Goal: Information Seeking & Learning: Learn about a topic

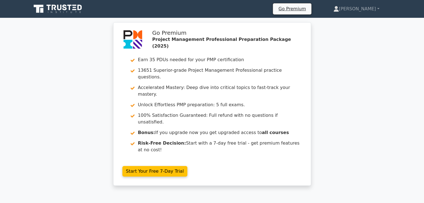
click at [76, 7] on icon at bounding box center [58, 9] width 54 height 11
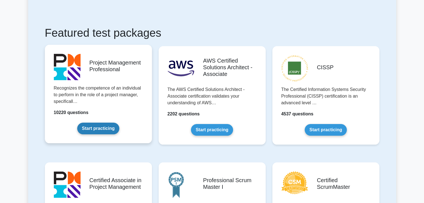
click at [111, 127] on link "Start practicing" at bounding box center [98, 129] width 42 height 12
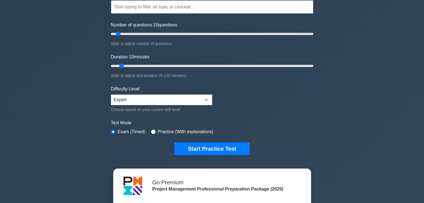
scroll to position [56, 0]
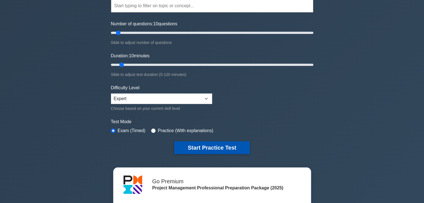
click at [186, 142] on button "Start Practice Test" at bounding box center [211, 148] width 75 height 13
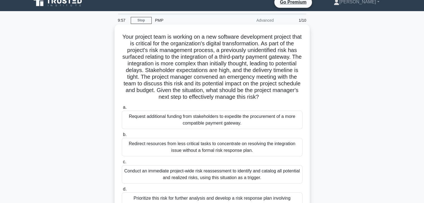
scroll to position [28, 0]
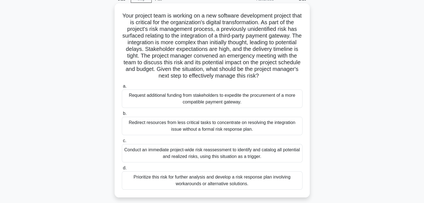
click at [270, 120] on div "Redirect resources from less critical tasks to concentrate on resolving the int…" at bounding box center [212, 126] width 181 height 18
click at [122, 116] on input "b. Redirect resources from less critical tasks to concentrate on resolving the …" at bounding box center [122, 114] width 0 height 4
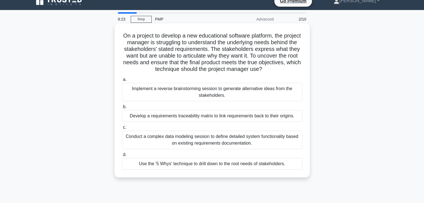
scroll to position [0, 0]
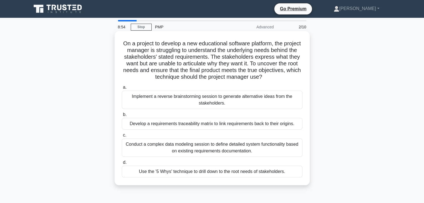
click at [233, 128] on div "Develop a requirements traceability matrix to link requirements back to their o…" at bounding box center [212, 124] width 181 height 12
click at [122, 117] on input "b. Develop a requirements traceability matrix to link requirements back to thei…" at bounding box center [122, 115] width 0 height 4
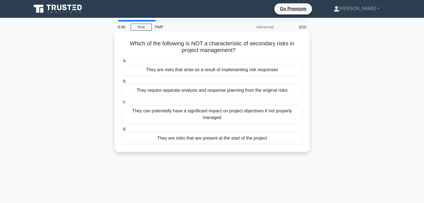
click at [243, 140] on div "They are risks that are present at the start of the project" at bounding box center [212, 139] width 181 height 12
click at [122, 131] on input "d. They are risks that are present at the start of the project" at bounding box center [122, 130] width 0 height 4
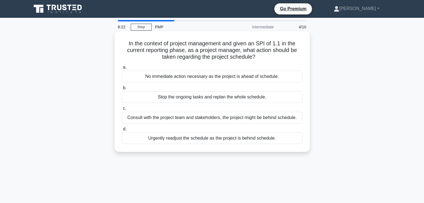
click at [215, 78] on div "No immediate action necessary as the project is ahead of schedule." at bounding box center [212, 77] width 181 height 12
click at [122, 69] on input "a. No immediate action necessary as the project is ahead of schedule." at bounding box center [122, 68] width 0 height 4
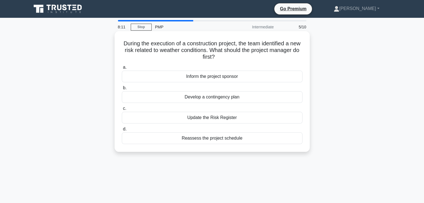
click at [233, 117] on div "Update the Risk Register" at bounding box center [212, 118] width 181 height 12
click at [122, 111] on input "c. Update the Risk Register" at bounding box center [122, 109] width 0 height 4
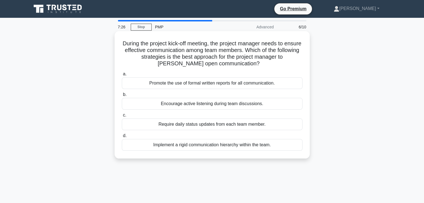
click at [254, 106] on div "Encourage active listening during team discussions." at bounding box center [212, 104] width 181 height 12
click at [122, 97] on input "b. Encourage active listening during team discussions." at bounding box center [122, 95] width 0 height 4
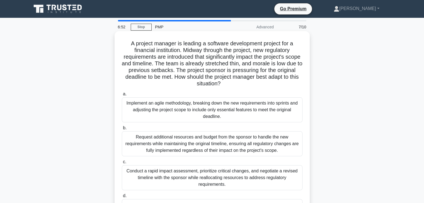
scroll to position [28, 0]
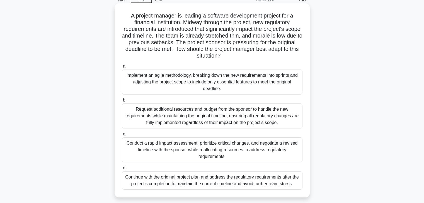
click at [269, 148] on div "Conduct a rapid impact assessment, prioritize critical changes, and negotiate a…" at bounding box center [212, 150] width 181 height 25
click at [122, 136] on input "c. Conduct a rapid impact assessment, prioritize critical changes, and negotiat…" at bounding box center [122, 135] width 0 height 4
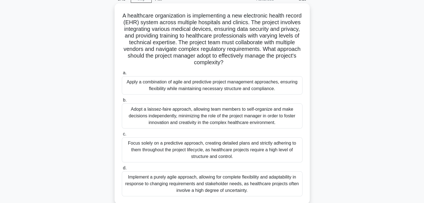
scroll to position [56, 0]
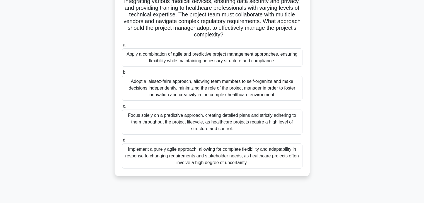
click at [252, 154] on div "Implement a purely agile approach, allowing for complete flexibility and adapta…" at bounding box center [212, 156] width 181 height 25
click at [122, 142] on input "d. Implement a purely agile approach, allowing for complete flexibility and ada…" at bounding box center [122, 141] width 0 height 4
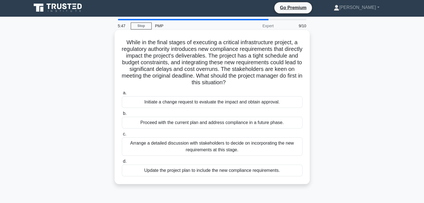
scroll to position [0, 0]
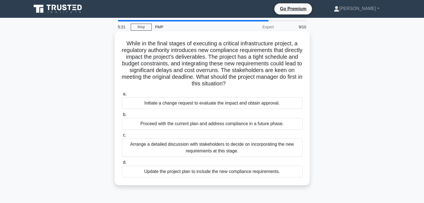
click at [218, 105] on div "Initiate a change request to evaluate the impact and obtain approval." at bounding box center [212, 104] width 181 height 12
click at [122, 96] on input "a. Initiate a change request to evaluate the impact and obtain approval." at bounding box center [122, 95] width 0 height 4
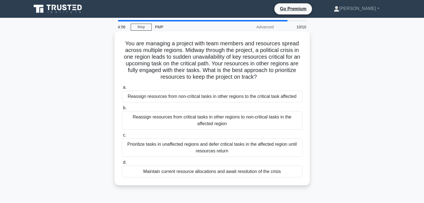
drag, startPoint x: 295, startPoint y: 103, endPoint x: 299, endPoint y: 102, distance: 3.2
click at [297, 102] on div "Reassign resources from non-critical tasks in other regions to the critical tas…" at bounding box center [212, 97] width 181 height 12
click at [122, 89] on input "a. Reassign resources from non-critical tasks in other regions to the critical …" at bounding box center [122, 88] width 0 height 4
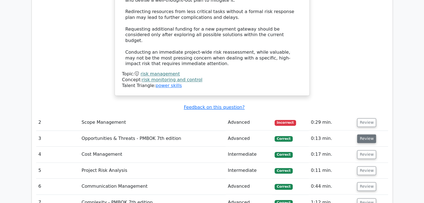
scroll to position [864, 0]
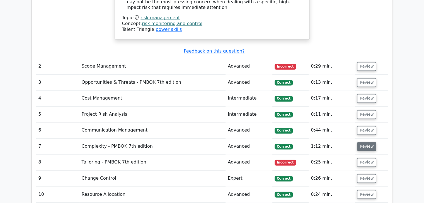
click at [372, 142] on button "Review" at bounding box center [366, 146] width 19 height 9
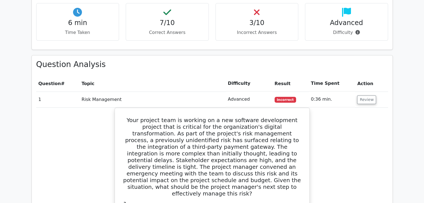
scroll to position [446, 0]
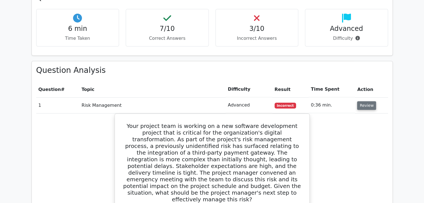
click at [366, 101] on button "Review" at bounding box center [366, 105] width 19 height 9
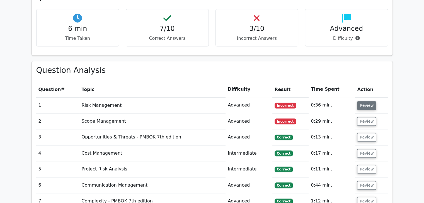
click at [370, 101] on button "Review" at bounding box center [366, 105] width 19 height 9
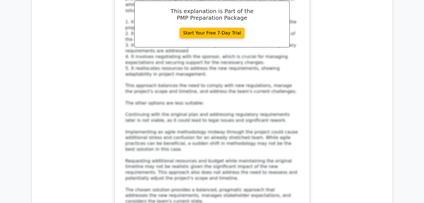
scroll to position [1310, 0]
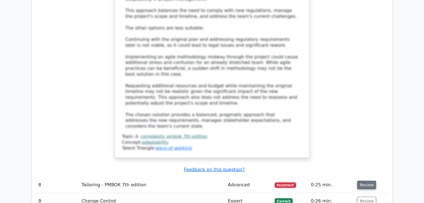
click at [363, 181] on button "Review" at bounding box center [366, 185] width 19 height 9
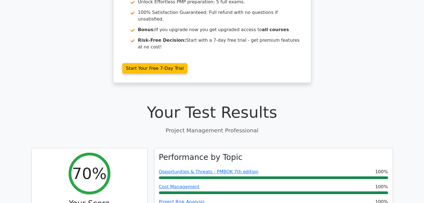
scroll to position [0, 0]
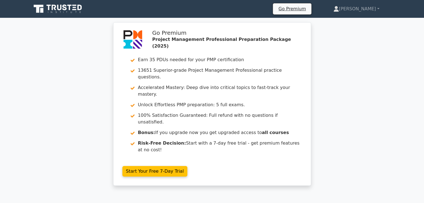
click at [55, 6] on icon at bounding box center [54, 8] width 4 height 6
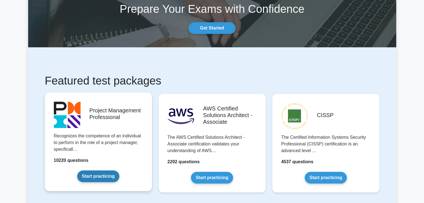
scroll to position [84, 0]
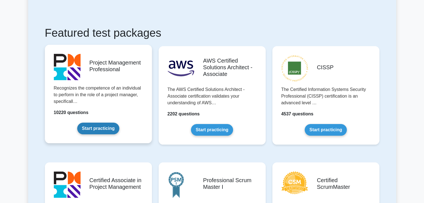
click at [104, 127] on link "Start practicing" at bounding box center [98, 129] width 42 height 12
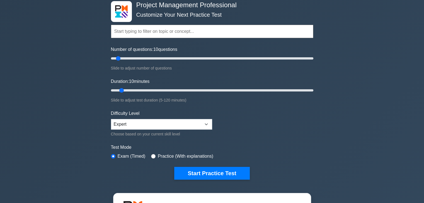
scroll to position [111, 0]
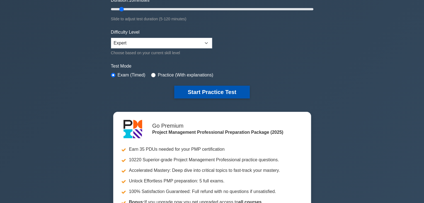
click at [219, 91] on button "Start Practice Test" at bounding box center [211, 92] width 75 height 13
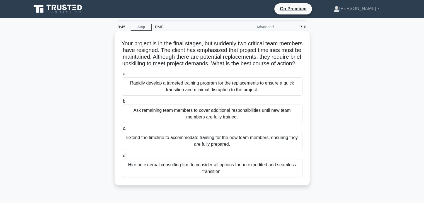
click at [234, 96] on div "Rapidly develop a targeted training program for the replacements to ensure a qu…" at bounding box center [212, 86] width 181 height 18
click at [122, 76] on input "a. Rapidly develop a targeted training program for the replacements to ensure a…" at bounding box center [122, 74] width 0 height 4
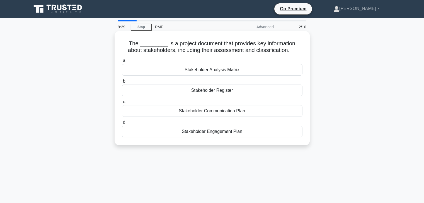
click at [244, 91] on div "Stakeholder Register" at bounding box center [212, 91] width 181 height 12
click at [122, 83] on input "b. Stakeholder Register" at bounding box center [122, 82] width 0 height 4
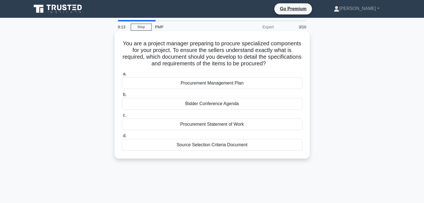
click at [231, 132] on div "a. Procurement Management Plan b. Bidder Conference Agenda c. d." at bounding box center [211, 111] width 187 height 83
click at [230, 127] on div "Procurement Statement of Work" at bounding box center [212, 125] width 181 height 12
click at [122, 117] on input "c. Procurement Statement of Work" at bounding box center [122, 116] width 0 height 4
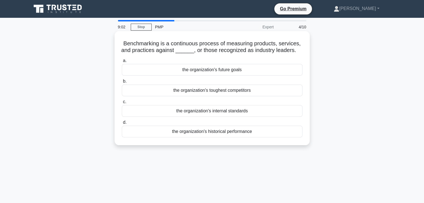
click at [246, 132] on div "the organization's historical performance" at bounding box center [212, 132] width 181 height 12
click at [249, 133] on div "the organization's historical performance" at bounding box center [212, 132] width 181 height 12
click at [122, 125] on input "d. the organization's historical performance" at bounding box center [122, 123] width 0 height 4
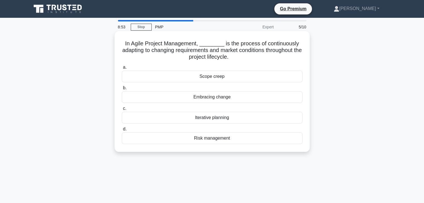
click at [256, 118] on div "Iterative planning" at bounding box center [212, 118] width 181 height 12
click at [122, 111] on input "c. Iterative planning" at bounding box center [122, 109] width 0 height 4
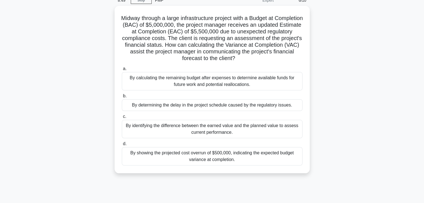
scroll to position [28, 0]
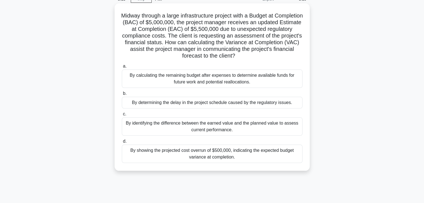
click at [285, 128] on div "By identifying the difference between the earned value and the planned value to…" at bounding box center [212, 127] width 181 height 18
click at [122, 116] on input "c. By identifying the difference between the earned value and the planned value…" at bounding box center [122, 115] width 0 height 4
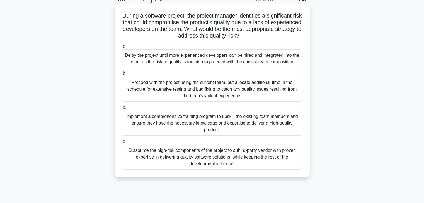
click at [292, 160] on div "Outsource the high-risk components of the project to a third-party vendor with …" at bounding box center [212, 157] width 181 height 25
click at [122, 144] on input "d. Outsource the high-risk components of the project to a third-party vendor wi…" at bounding box center [122, 142] width 0 height 4
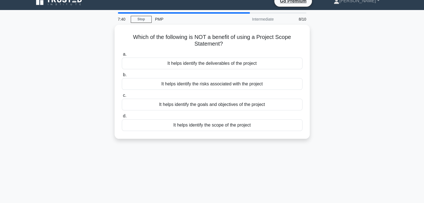
scroll to position [0, 0]
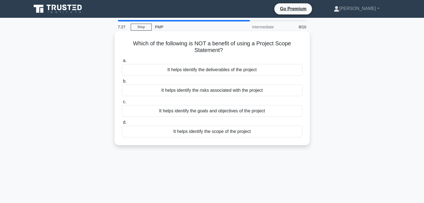
click at [281, 95] on div "It helps identify the risks associated with the project" at bounding box center [212, 91] width 181 height 12
click at [122, 83] on input "b. It helps identify the risks associated with the project" at bounding box center [122, 82] width 0 height 4
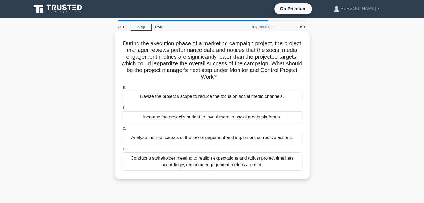
click at [281, 135] on div "Analyze the root causes of the low engagement and implement corrective actions." at bounding box center [212, 138] width 181 height 12
click at [122, 131] on input "c. Analyze the root causes of the low engagement and implement corrective actio…" at bounding box center [122, 129] width 0 height 4
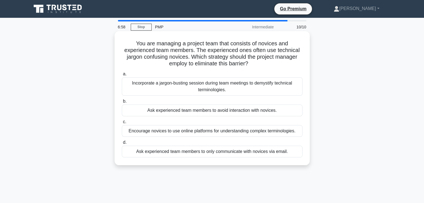
click at [264, 86] on div "Incorporate a jargon-busting session during team meetings to demystify technica…" at bounding box center [212, 86] width 181 height 18
click at [122, 76] on input "a. Incorporate a jargon-busting session during team meetings to demystify techn…" at bounding box center [122, 74] width 0 height 4
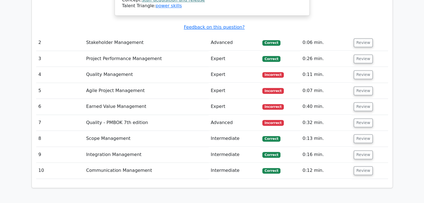
scroll to position [808, 0]
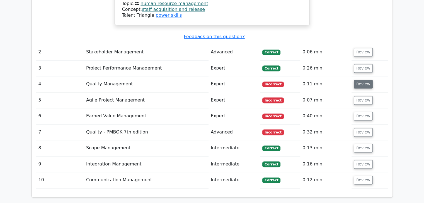
click at [357, 80] on button "Review" at bounding box center [363, 84] width 19 height 9
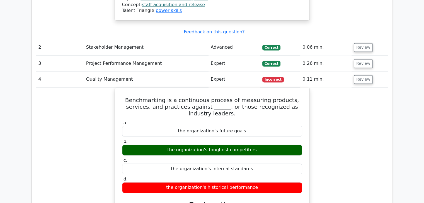
scroll to position [780, 0]
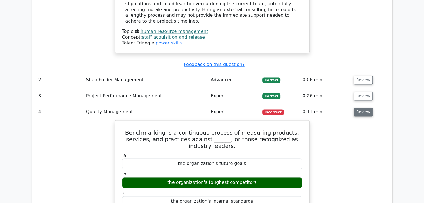
click at [365, 108] on button "Review" at bounding box center [363, 112] width 19 height 9
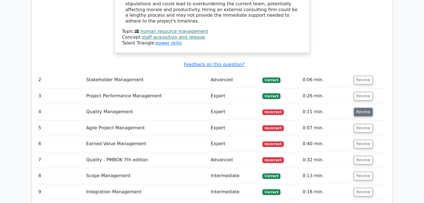
click at [366, 108] on button "Review" at bounding box center [363, 112] width 19 height 9
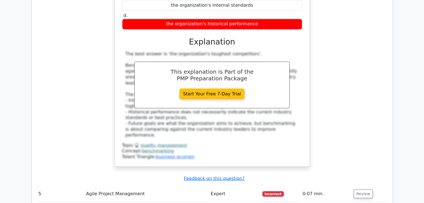
scroll to position [1003, 0]
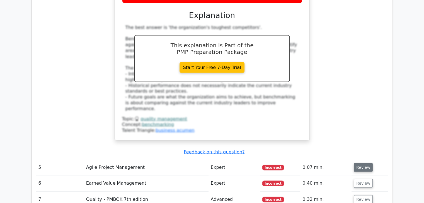
click at [365, 163] on button "Review" at bounding box center [363, 167] width 19 height 9
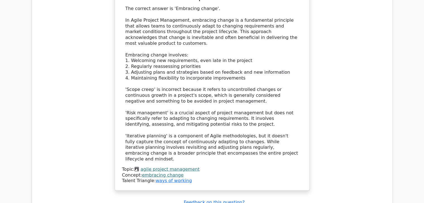
scroll to position [1310, 0]
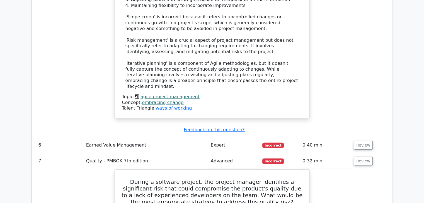
scroll to position [1366, 0]
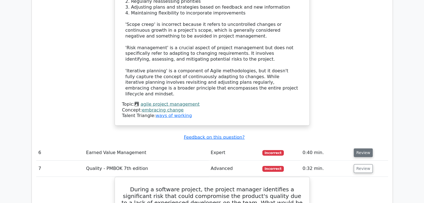
click at [365, 149] on button "Review" at bounding box center [363, 153] width 19 height 9
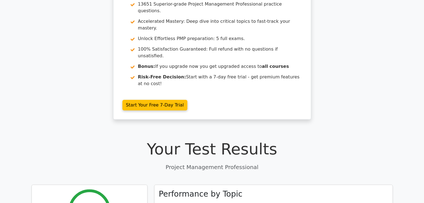
scroll to position [0, 0]
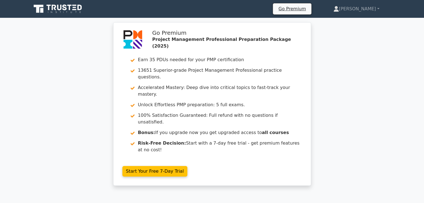
click at [72, 11] on icon at bounding box center [58, 9] width 54 height 11
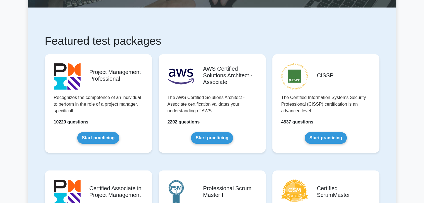
scroll to position [111, 0]
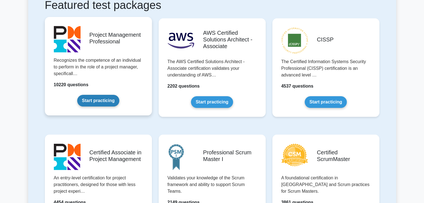
drag, startPoint x: 90, startPoint y: 100, endPoint x: 94, endPoint y: 100, distance: 3.4
click at [90, 100] on link "Start practicing" at bounding box center [98, 101] width 42 height 12
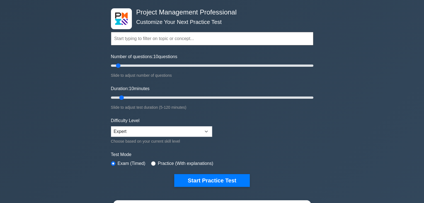
scroll to position [56, 0]
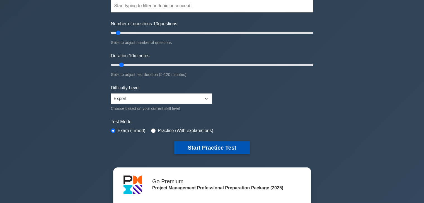
click at [233, 142] on button "Start Practice Test" at bounding box center [211, 148] width 75 height 13
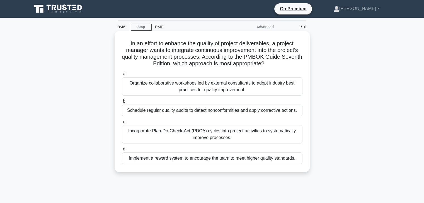
click at [267, 85] on div "Organize collaborative workshops led by external consultants to adopt industry …" at bounding box center [212, 86] width 181 height 18
click at [122, 76] on input "a. Organize collaborative workshops led by external consultants to adopt indust…" at bounding box center [122, 74] width 0 height 4
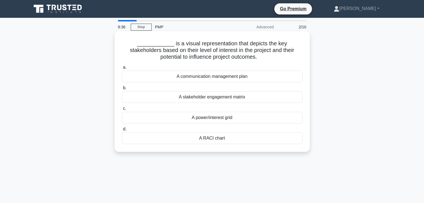
click at [257, 96] on div "A stakeholder engagement matrix" at bounding box center [212, 97] width 181 height 12
click at [122, 90] on input "b. A stakeholder engagement matrix" at bounding box center [122, 88] width 0 height 4
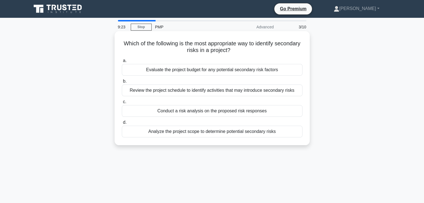
click at [248, 113] on div "Conduct a risk analysis on the proposed risk responses" at bounding box center [212, 111] width 181 height 12
click at [122, 104] on input "c. Conduct a risk analysis on the proposed risk responses" at bounding box center [122, 102] width 0 height 4
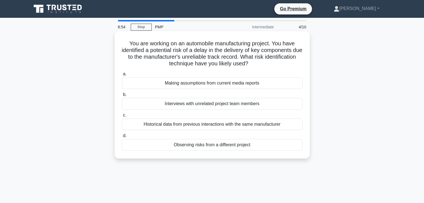
click at [268, 146] on div "Observing risks from a different project" at bounding box center [212, 145] width 181 height 12
click at [122, 138] on input "d. Observing risks from a different project" at bounding box center [122, 136] width 0 height 4
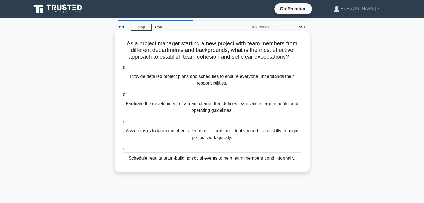
click at [260, 110] on div "Facilitate the development of a team charter that defines team values, agreemen…" at bounding box center [212, 107] width 181 height 18
click at [122, 97] on input "b. Facilitate the development of a team charter that defines team values, agree…" at bounding box center [122, 95] width 0 height 4
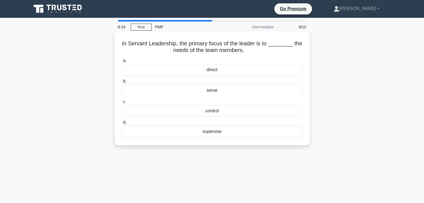
click at [249, 89] on div "serve" at bounding box center [212, 91] width 181 height 12
click at [122, 83] on input "b. serve" at bounding box center [122, 82] width 0 height 4
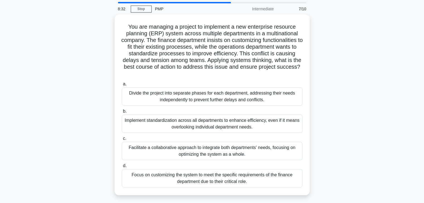
scroll to position [28, 0]
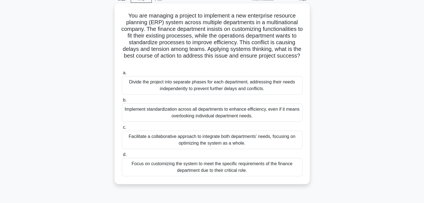
click at [260, 142] on div "Facilitate a collaborative approach to integrate both departments' needs, focus…" at bounding box center [212, 140] width 181 height 18
click at [122, 130] on input "c. Facilitate a collaborative approach to integrate both departments' needs, fo…" at bounding box center [122, 128] width 0 height 4
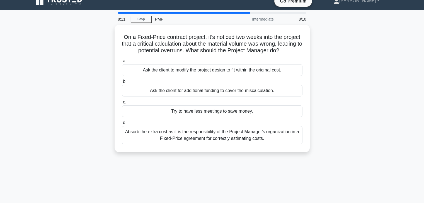
scroll to position [0, 0]
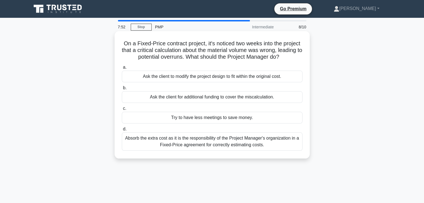
click at [285, 102] on div "Ask the client for additional funding to cover the miscalculation." at bounding box center [212, 97] width 181 height 12
click at [122, 90] on input "b. Ask the client for additional funding to cover the miscalculation." at bounding box center [122, 88] width 0 height 4
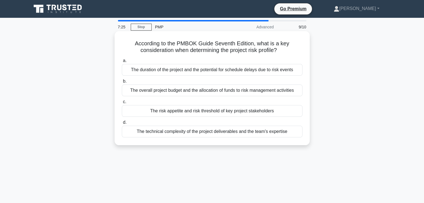
click at [296, 111] on div "The risk appetite and risk threshold of key project stakeholders" at bounding box center [212, 111] width 181 height 12
click at [122, 104] on input "c. The risk appetite and risk threshold of key project stakeholders" at bounding box center [122, 102] width 0 height 4
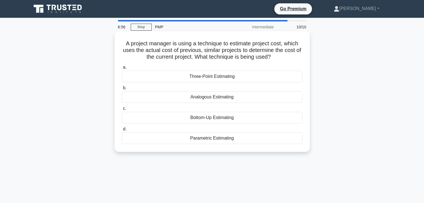
click at [223, 98] on div "Analogous Estimating" at bounding box center [212, 97] width 181 height 12
click at [122, 90] on input "b. Analogous Estimating" at bounding box center [122, 88] width 0 height 4
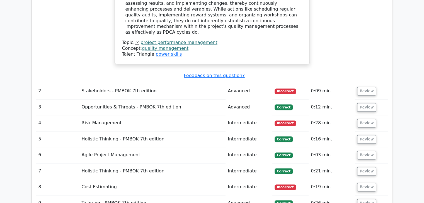
scroll to position [669, 0]
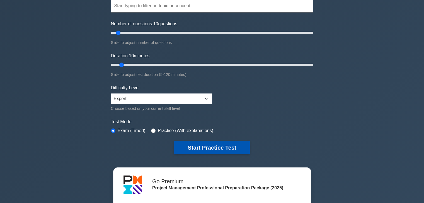
click at [183, 144] on button "Start Practice Test" at bounding box center [211, 148] width 75 height 13
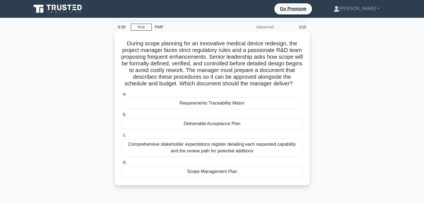
click at [216, 178] on div "Scope Management Plan" at bounding box center [212, 172] width 181 height 12
click at [122, 165] on input "d. Scope Management Plan" at bounding box center [122, 163] width 0 height 4
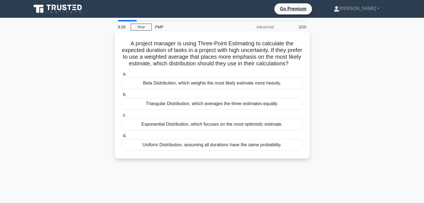
click at [184, 89] on div "Beta Distribution, which weights the most likely estimate more heavily." at bounding box center [212, 83] width 181 height 12
click at [122, 76] on input "a. Beta Distribution, which weights the most likely estimate more heavily." at bounding box center [122, 74] width 0 height 4
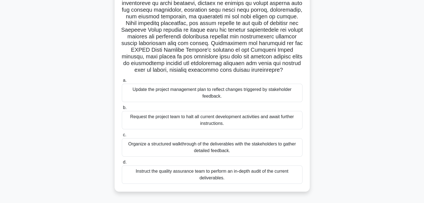
scroll to position [84, 0]
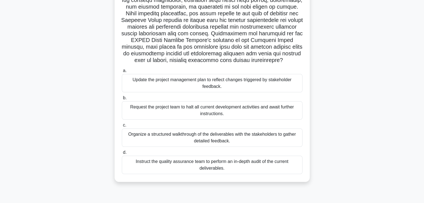
click at [218, 139] on div "Organize a structured walkthrough of the deliverables with the stakeholders to …" at bounding box center [212, 138] width 181 height 18
click at [122, 127] on input "c. Organize a structured walkthrough of the deliverables with the stakeholders …" at bounding box center [122, 126] width 0 height 4
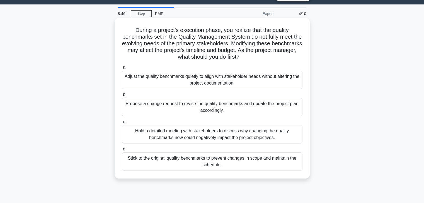
scroll to position [0, 0]
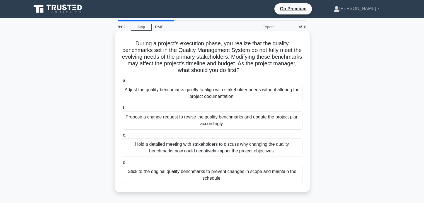
click at [219, 125] on div "Propose a change request to revise the quality benchmarks and update the projec…" at bounding box center [212, 120] width 181 height 18
click at [122, 110] on input "b. Propose a change request to revise the quality benchmarks and update the pro…" at bounding box center [122, 108] width 0 height 4
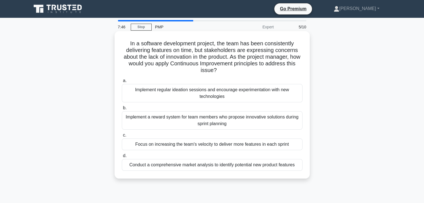
click at [234, 85] on div "Implement regular ideation sessions and encourage experimentation with new tech…" at bounding box center [212, 93] width 181 height 18
click at [122, 83] on input "a. Implement regular ideation sessions and encourage experimentation with new t…" at bounding box center [122, 81] width 0 height 4
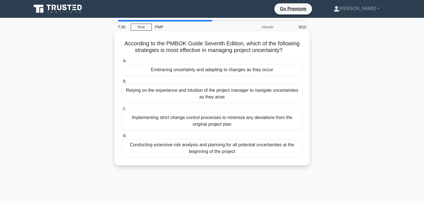
click at [268, 68] on div "Embracing uncertainty and adapting to changes as they occur" at bounding box center [212, 70] width 181 height 12
click at [122, 63] on input "a. Embracing uncertainty and adapting to changes as they occur" at bounding box center [122, 61] width 0 height 4
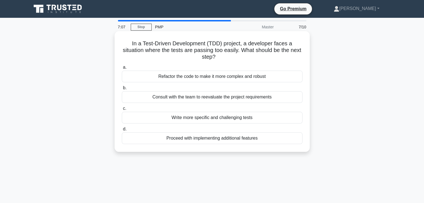
click at [201, 97] on div "Consult with the team to reevaluate the project requirements" at bounding box center [212, 97] width 181 height 12
click at [122, 90] on input "b. Consult with the team to reevaluate the project requirements" at bounding box center [122, 88] width 0 height 4
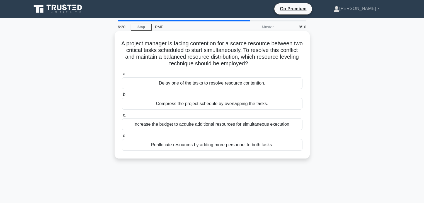
click at [229, 154] on div "A project manager is facing contention for a scarce resource between two critic…" at bounding box center [212, 94] width 191 height 123
click at [229, 143] on div "Reallocate resources by adding more personnel to both tasks." at bounding box center [212, 145] width 181 height 12
click at [122, 138] on input "d. Reallocate resources by adding more personnel to both tasks." at bounding box center [122, 136] width 0 height 4
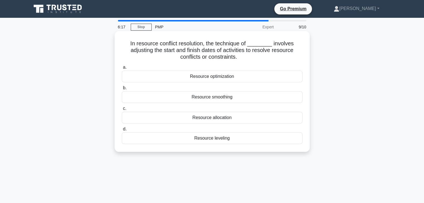
click at [228, 96] on div "Resource smoothing" at bounding box center [212, 97] width 181 height 12
click at [122, 90] on input "b. Resource smoothing" at bounding box center [122, 88] width 0 height 4
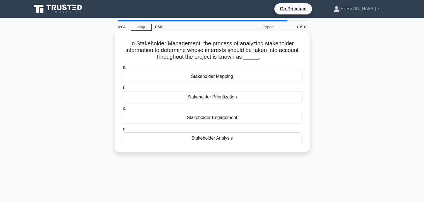
click at [199, 95] on div "Stakeholder Prioritization" at bounding box center [212, 97] width 181 height 12
click at [234, 96] on div "Stakeholder Prioritization" at bounding box center [212, 97] width 181 height 12
click at [122, 90] on input "b. Stakeholder Prioritization" at bounding box center [122, 88] width 0 height 4
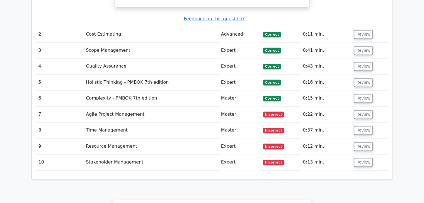
scroll to position [780, 0]
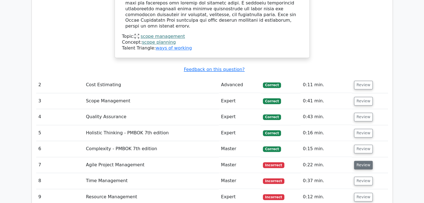
click at [359, 161] on button "Review" at bounding box center [363, 165] width 19 height 9
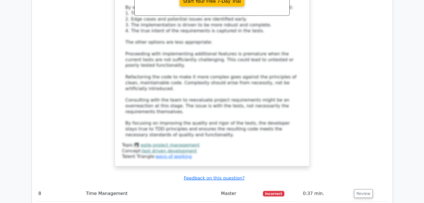
scroll to position [1171, 0]
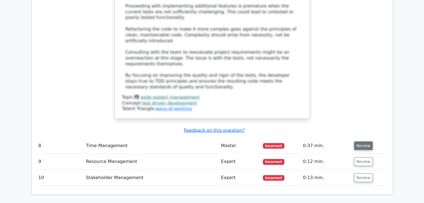
click at [366, 142] on button "Review" at bounding box center [363, 146] width 19 height 9
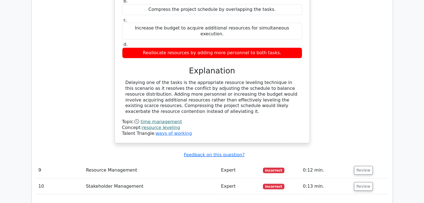
scroll to position [1394, 0]
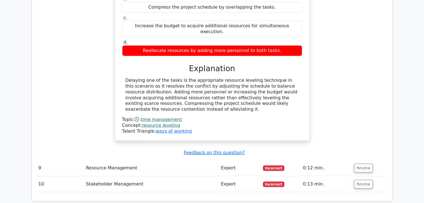
click at [360, 161] on td "Review" at bounding box center [370, 169] width 36 height 16
click at [363, 164] on button "Review" at bounding box center [363, 168] width 19 height 9
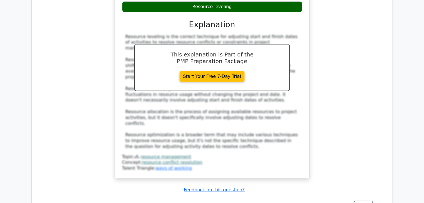
scroll to position [1728, 0]
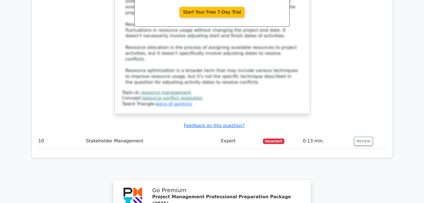
click at [365, 134] on td "Review" at bounding box center [370, 142] width 36 height 16
click at [364, 137] on button "Review" at bounding box center [363, 141] width 19 height 9
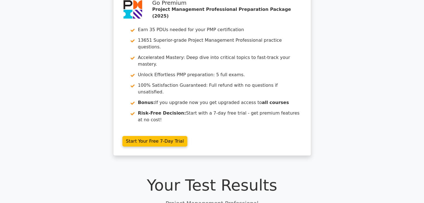
scroll to position [28, 0]
